Goal: Navigation & Orientation: Find specific page/section

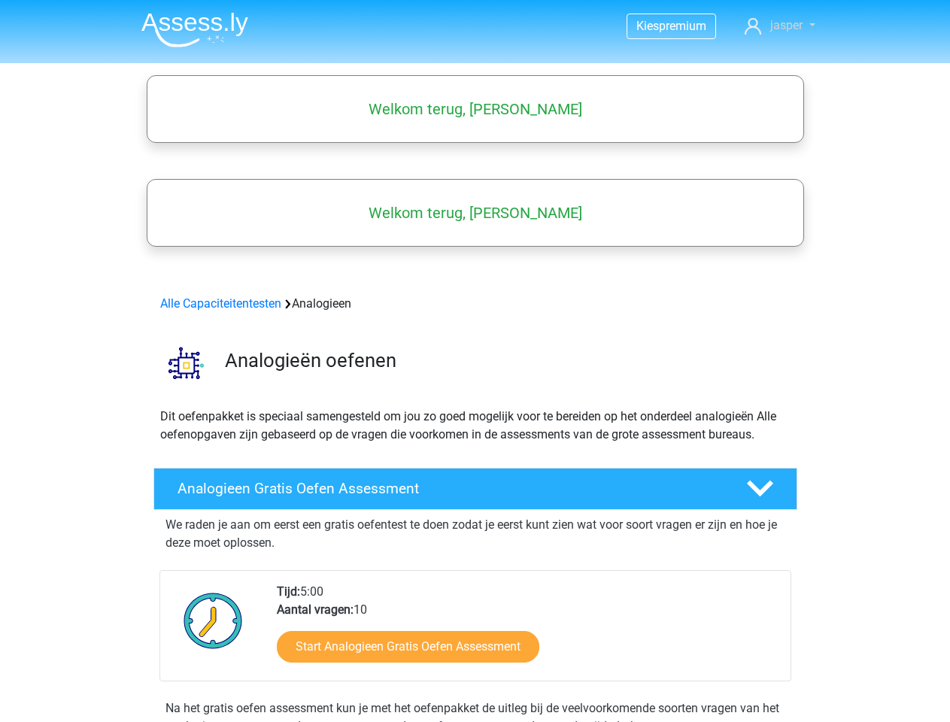
click at [780, 26] on span "jasper" at bounding box center [787, 25] width 32 height 14
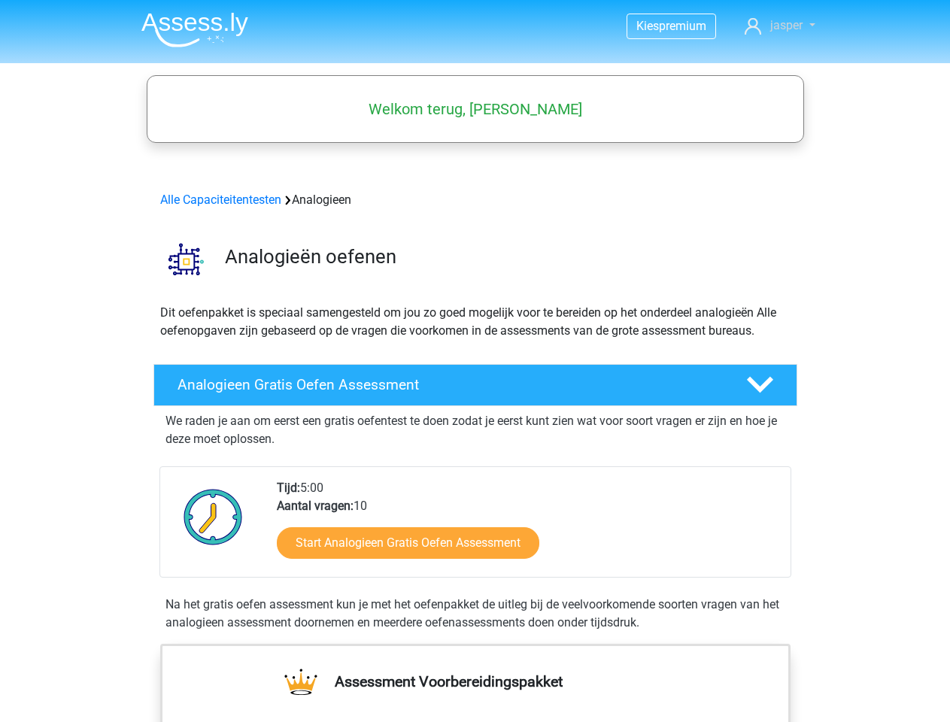
click at [780, 26] on span "jasper" at bounding box center [787, 25] width 32 height 14
